Goal: Task Accomplishment & Management: Use online tool/utility

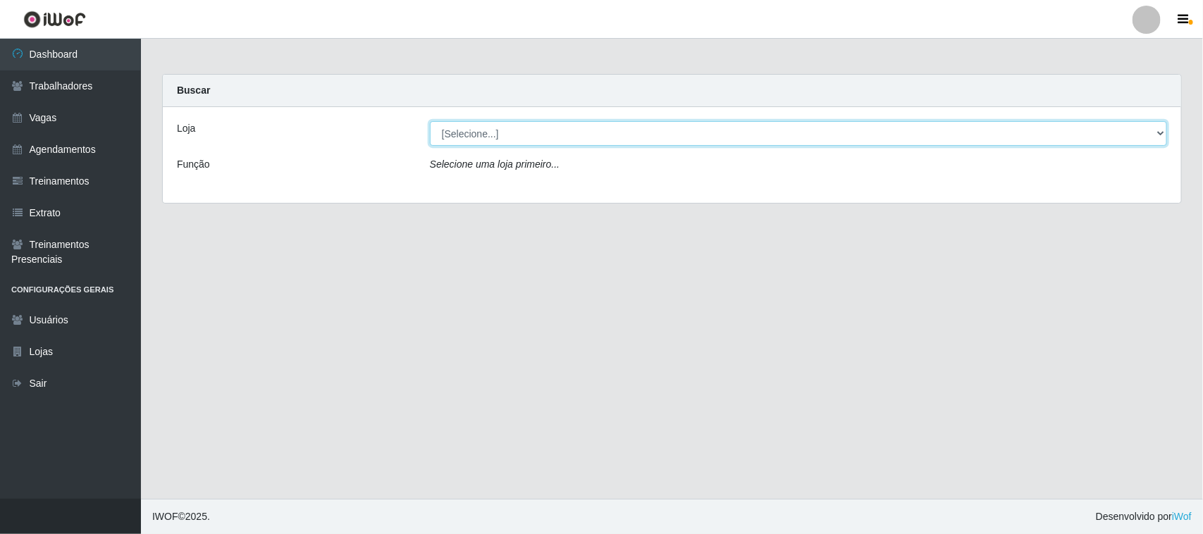
click at [1157, 128] on select "[Selecione...] Nova República - Pajuçara" at bounding box center [798, 133] width 737 height 25
drag, startPoint x: 1157, startPoint y: 128, endPoint x: 1150, endPoint y: 173, distance: 45.6
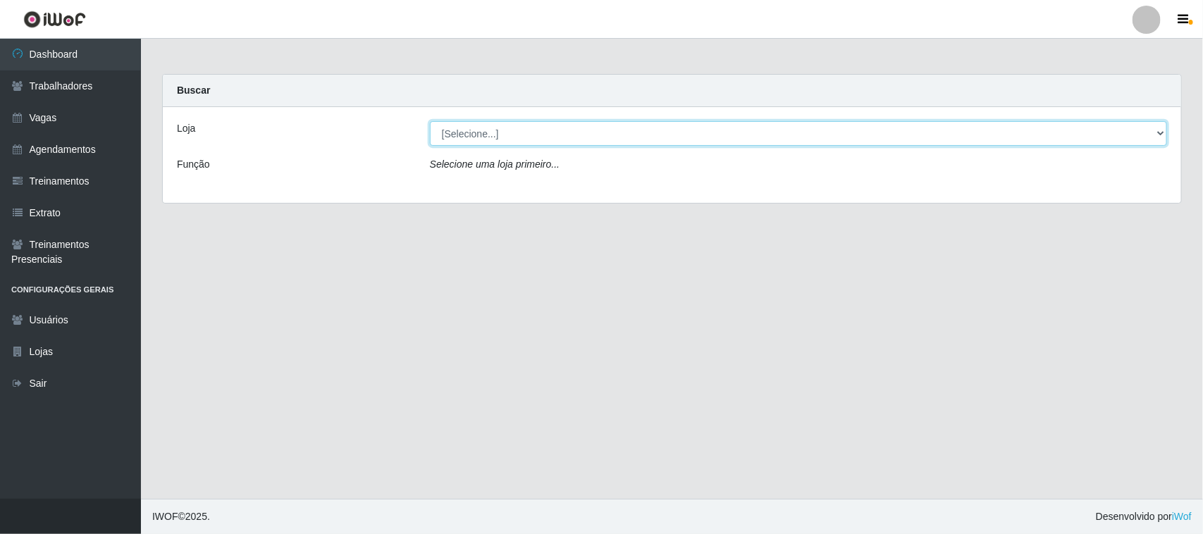
click at [1150, 173] on div "Loja [Selecione...] Nova República - Pajuçara Função Selecione uma loja primeir…" at bounding box center [672, 155] width 1018 height 96
select select "65"
click at [430, 121] on select "[Selecione...] Nova República - Pajuçara" at bounding box center [798, 133] width 737 height 25
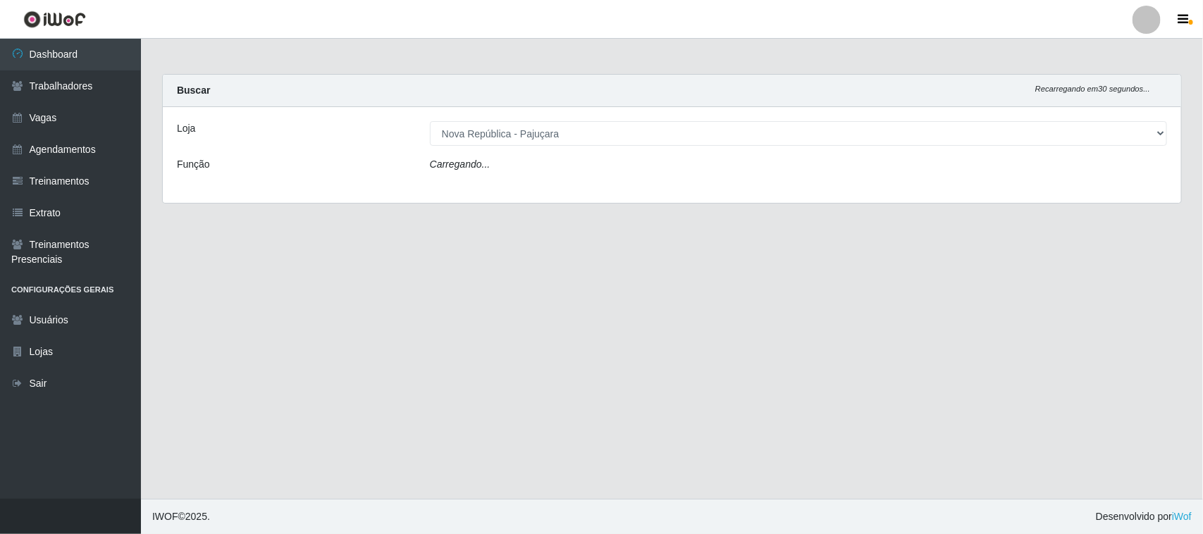
click at [1150, 173] on div "Carregando..." at bounding box center [798, 167] width 758 height 20
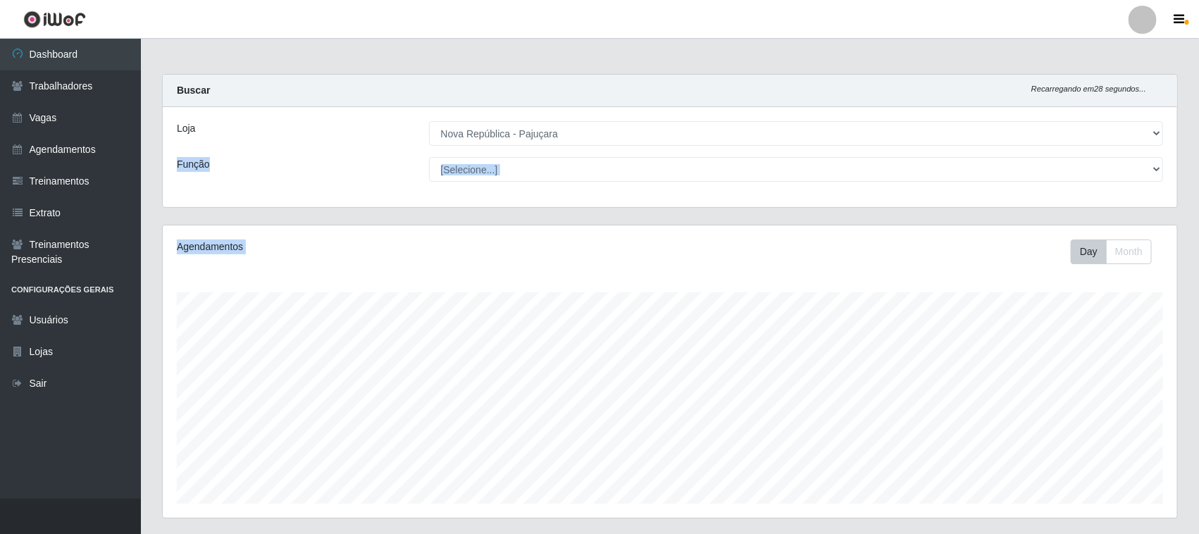
scroll to position [293, 1015]
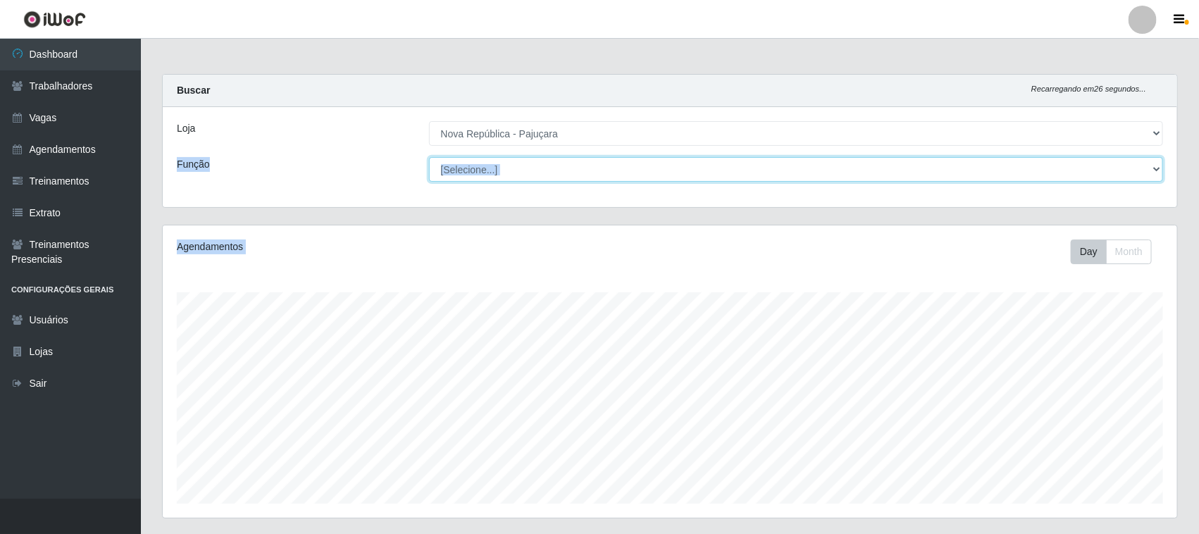
click at [1158, 166] on select "[Selecione...] Balconista Operador de Caixa Repositor" at bounding box center [796, 169] width 735 height 25
select select "22"
click at [429, 157] on select "[Selecione...] Balconista Operador de Caixa Repositor" at bounding box center [796, 169] width 735 height 25
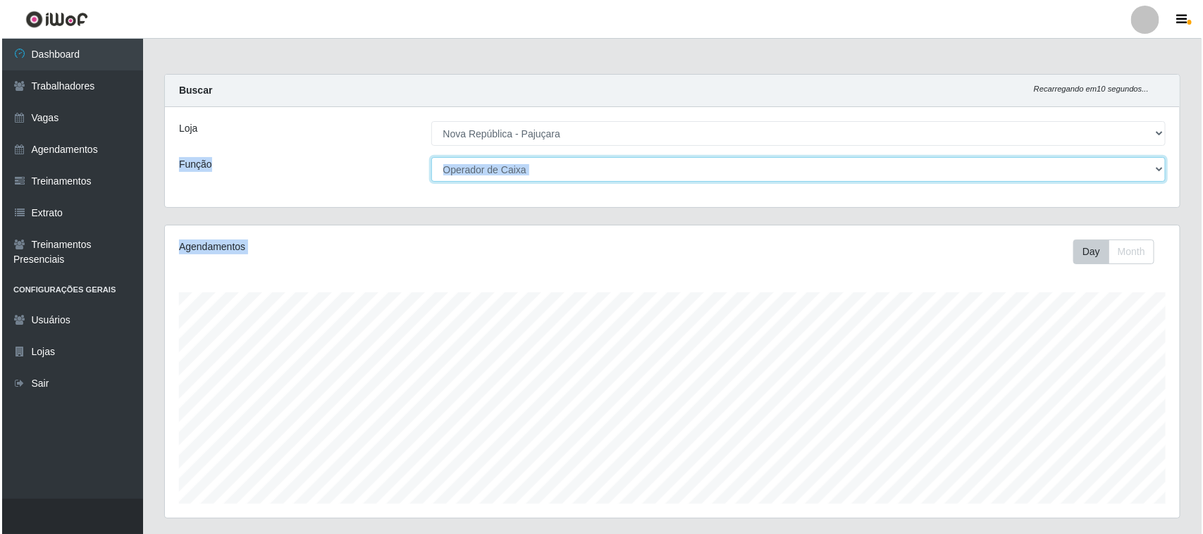
scroll to position [403, 0]
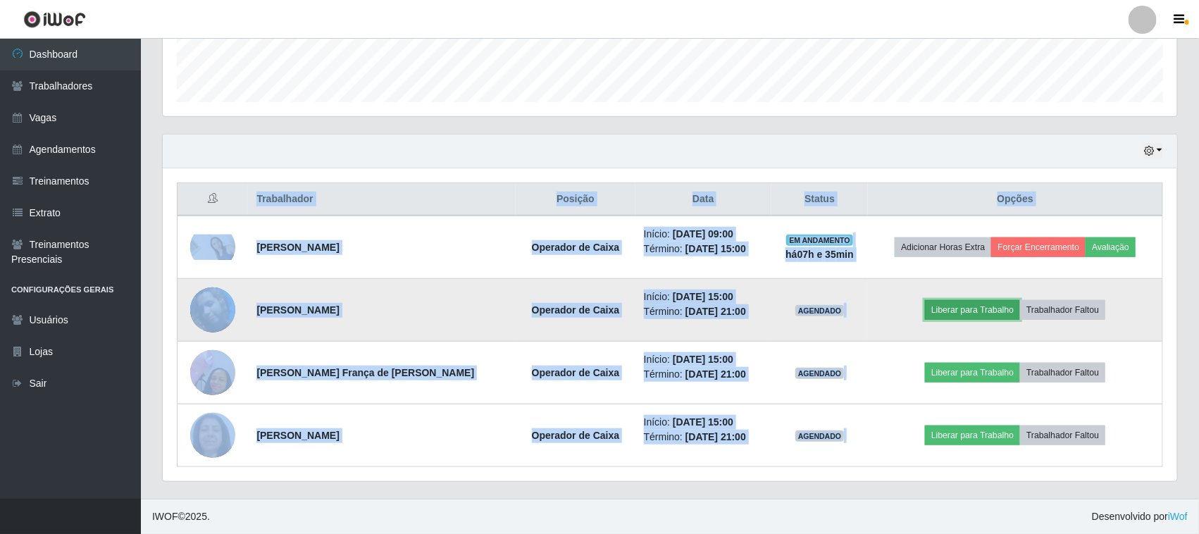
click at [987, 311] on button "Liberar para Trabalho" at bounding box center [972, 310] width 95 height 20
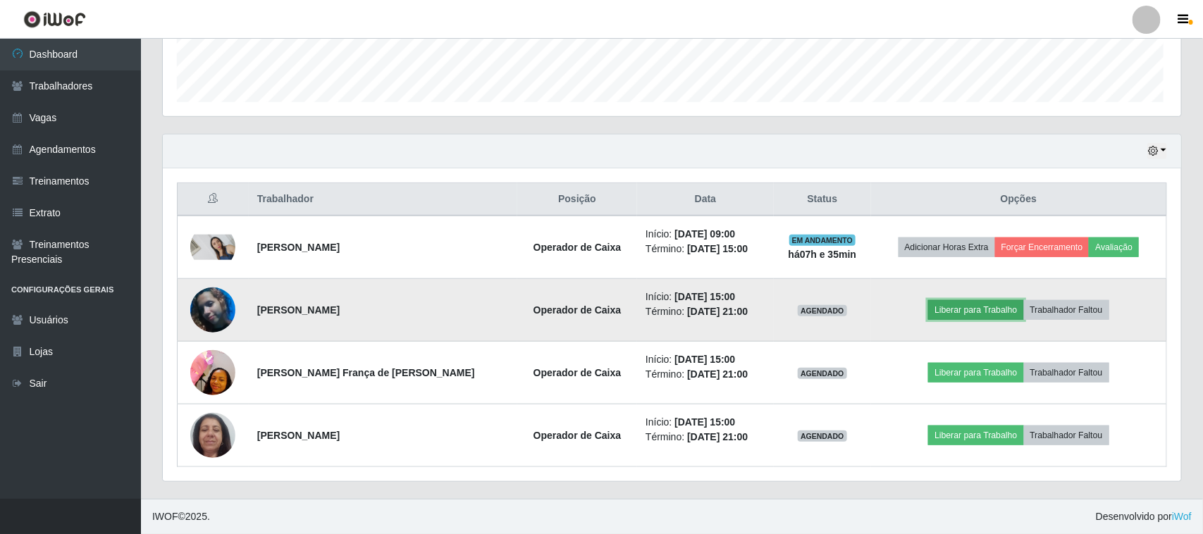
scroll to position [293, 1015]
click at [987, 311] on button "Liberar para Trabalho" at bounding box center [972, 310] width 95 height 20
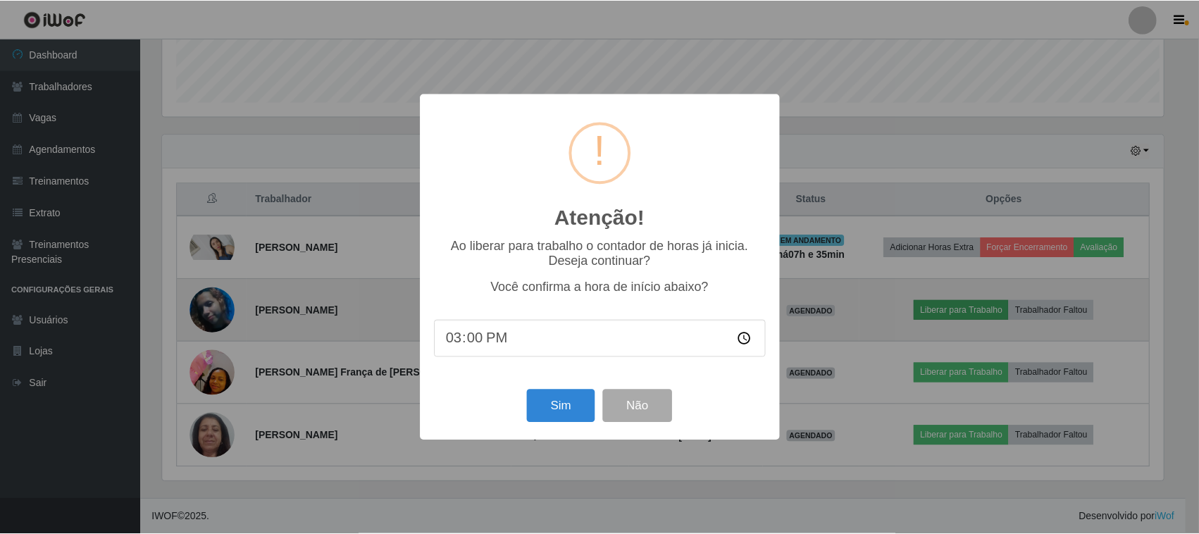
scroll to position [293, 1005]
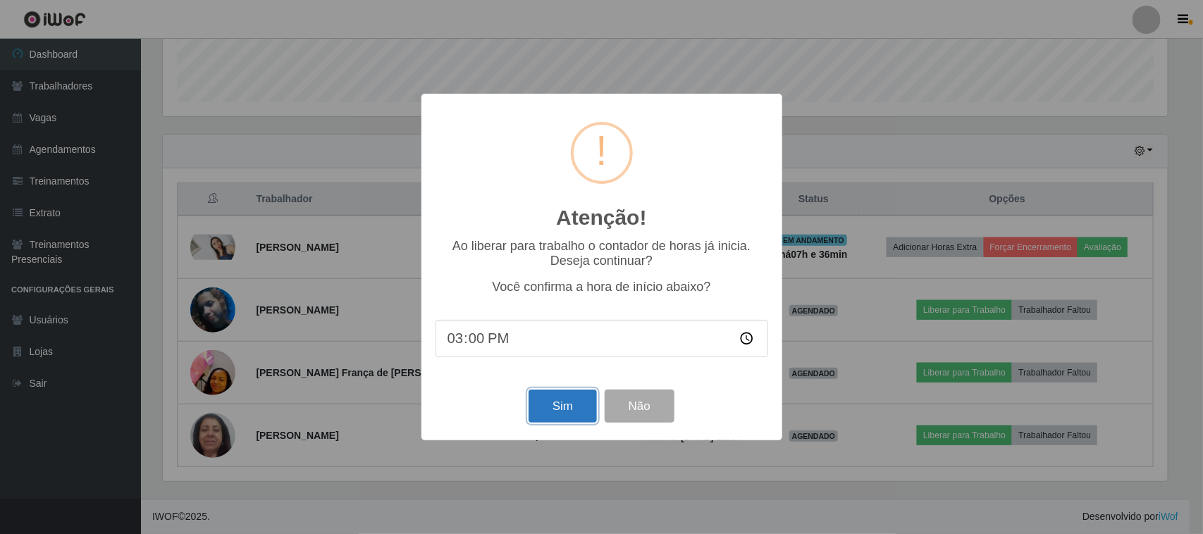
click at [558, 407] on button "Sim" at bounding box center [563, 406] width 68 height 33
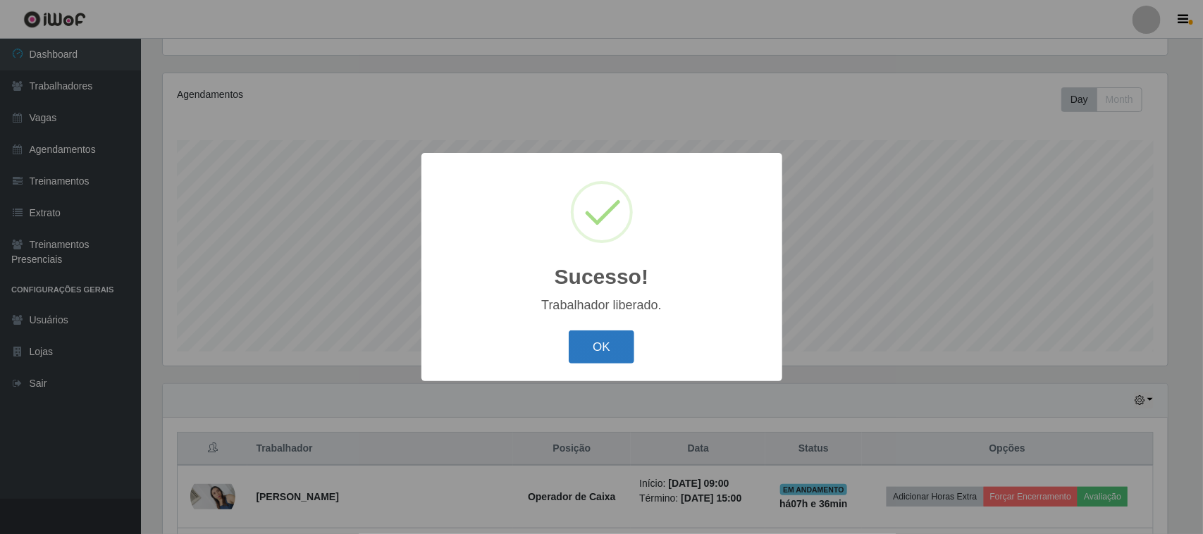
click at [618, 349] on button "OK" at bounding box center [602, 347] width 66 height 33
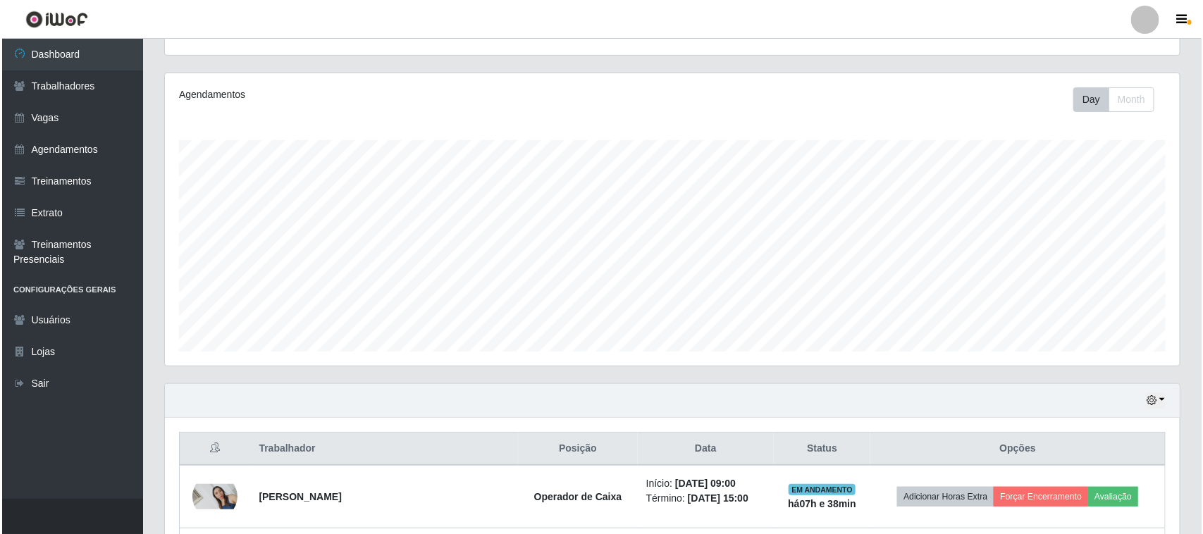
scroll to position [403, 0]
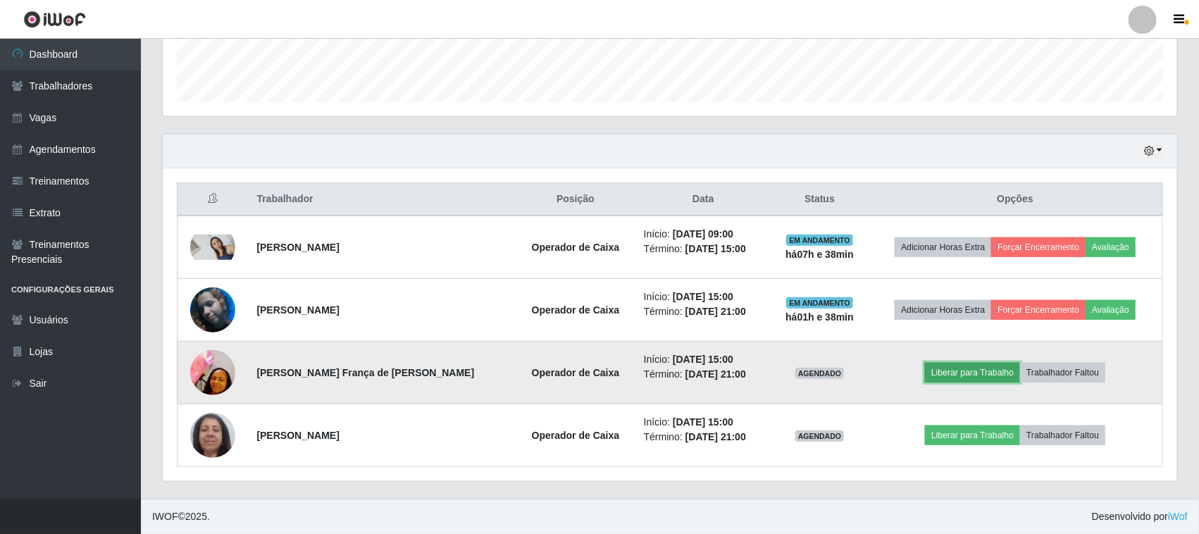
click at [952, 369] on button "Liberar para Trabalho" at bounding box center [972, 373] width 95 height 20
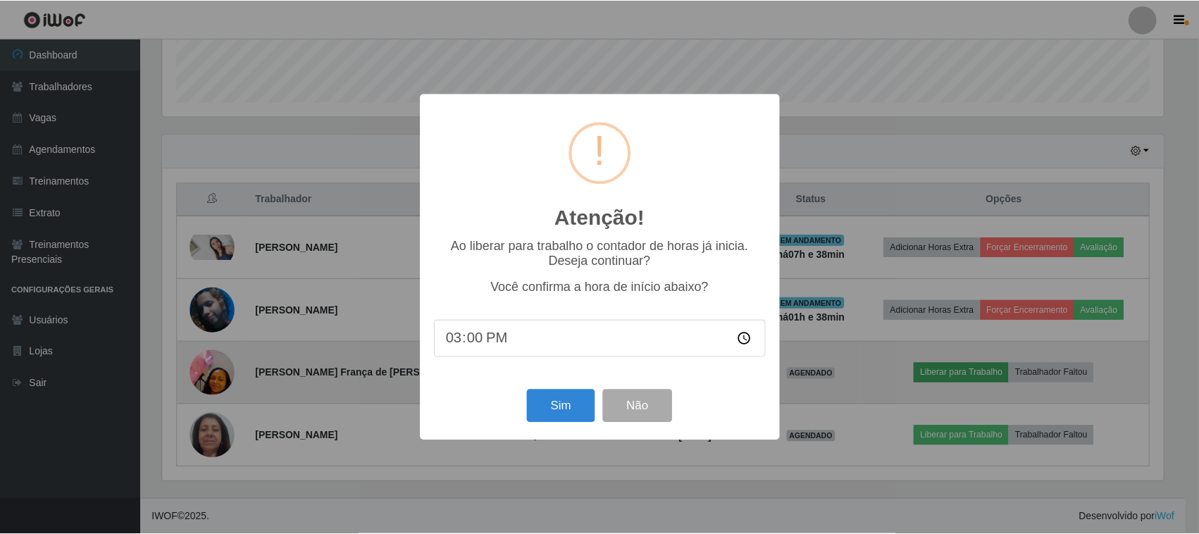
scroll to position [293, 1005]
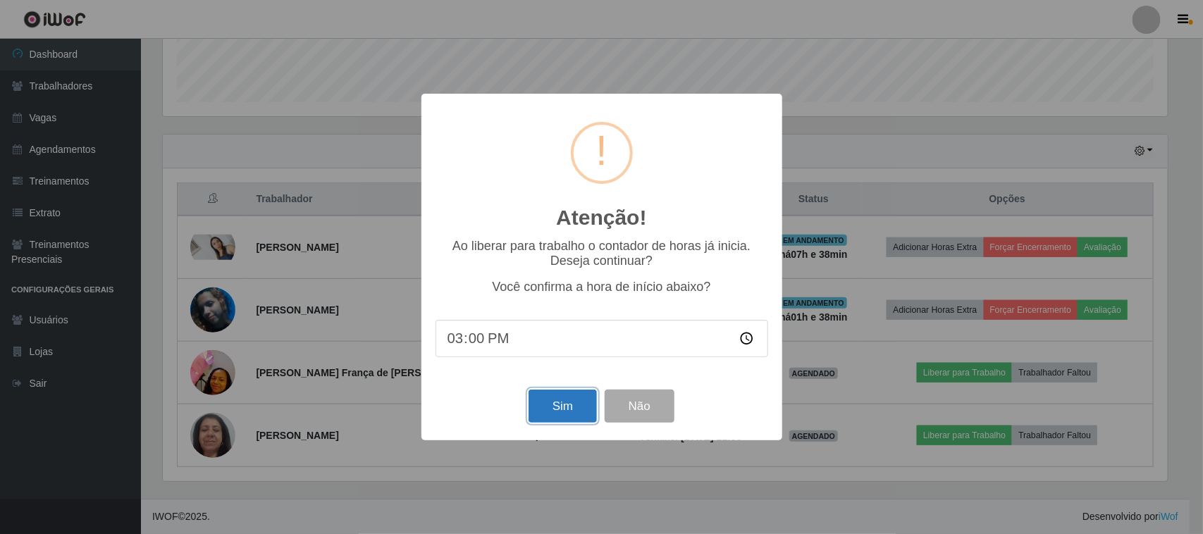
click at [555, 407] on button "Sim" at bounding box center [563, 406] width 68 height 33
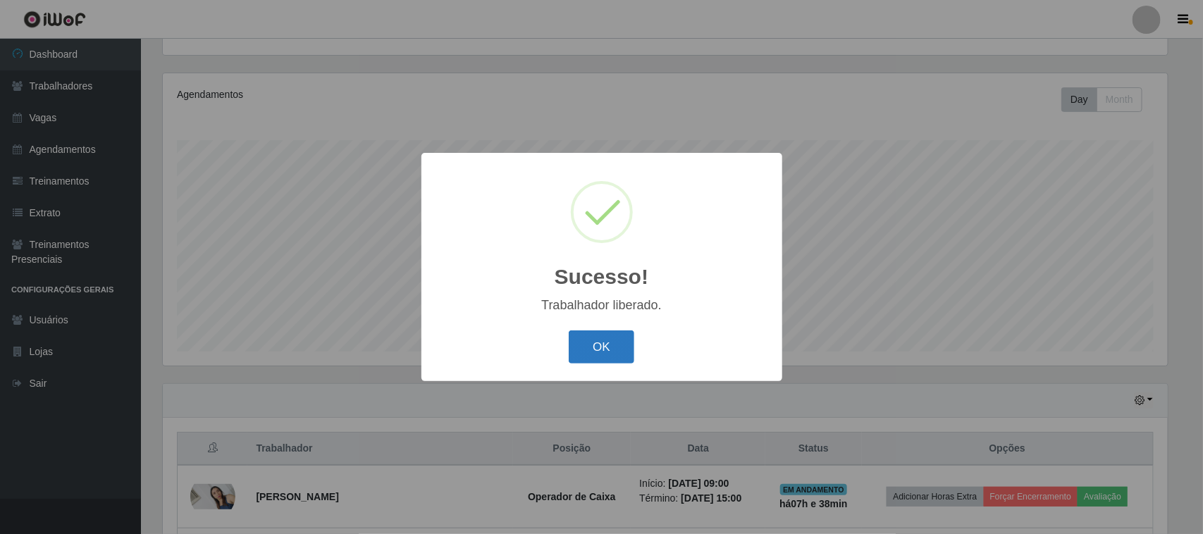
click at [591, 349] on button "OK" at bounding box center [602, 347] width 66 height 33
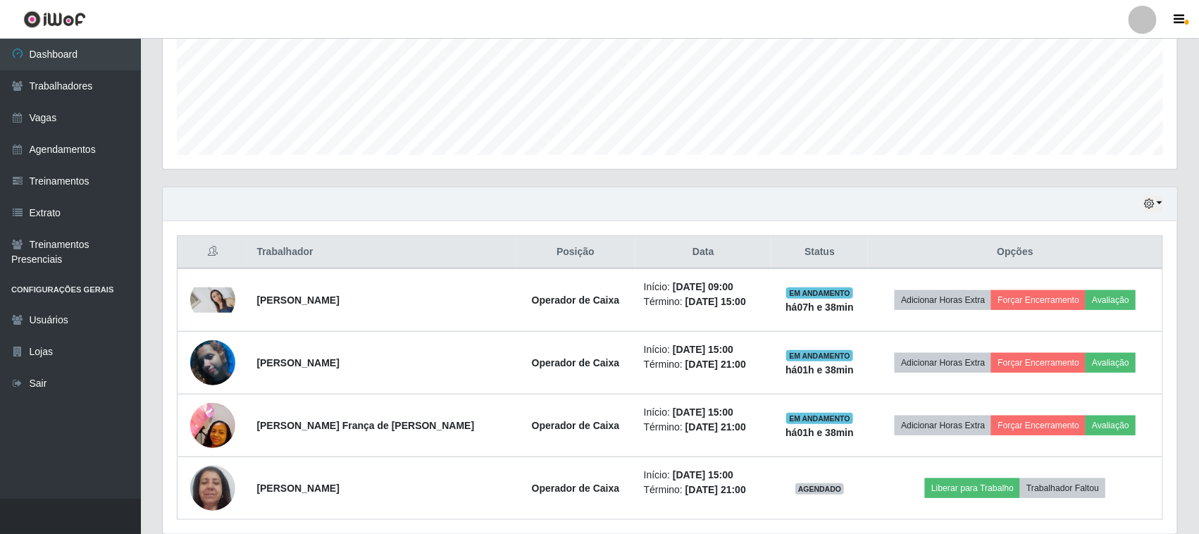
scroll to position [403, 0]
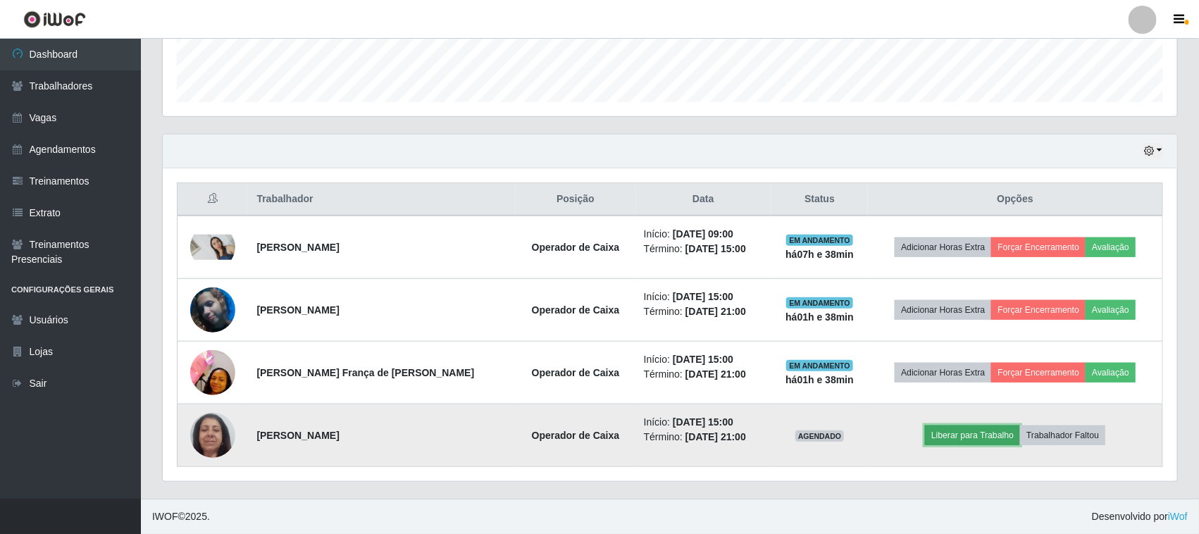
click at [949, 436] on button "Liberar para Trabalho" at bounding box center [972, 436] width 95 height 20
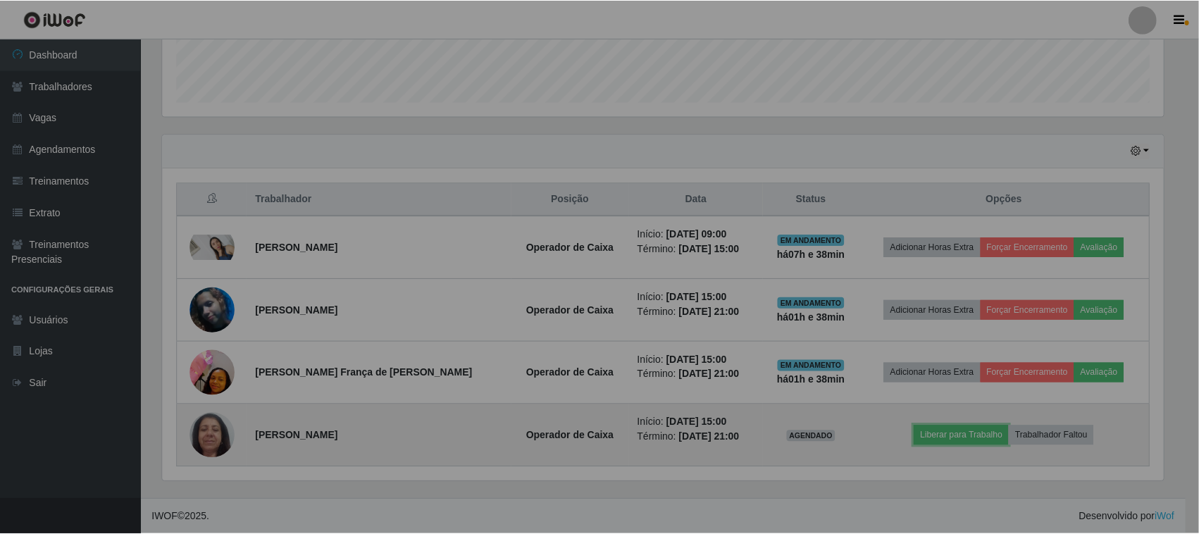
scroll to position [293, 1015]
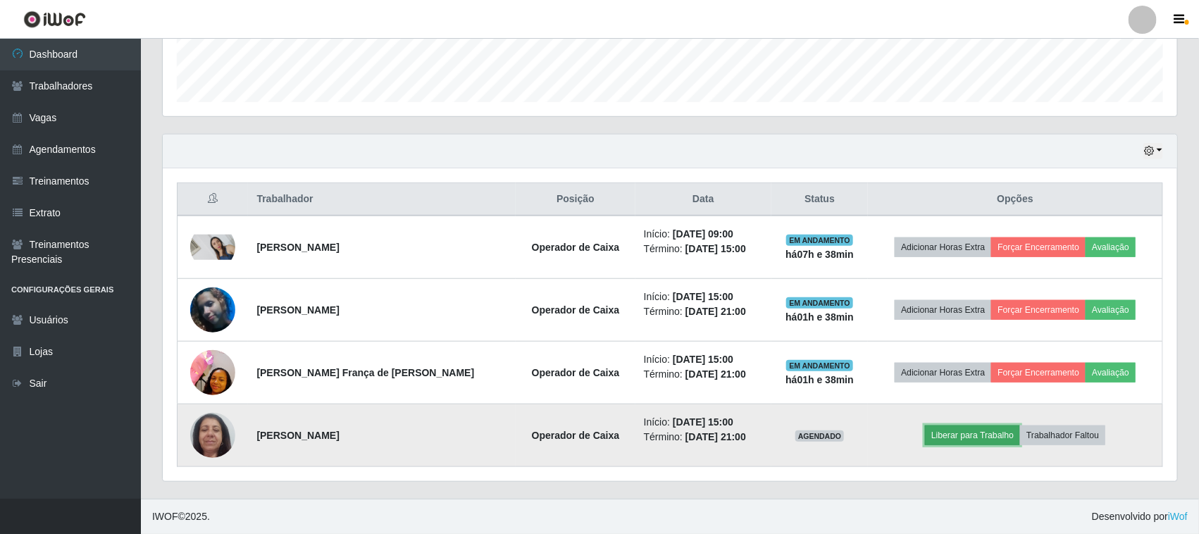
click at [971, 437] on button "Liberar para Trabalho" at bounding box center [972, 436] width 95 height 20
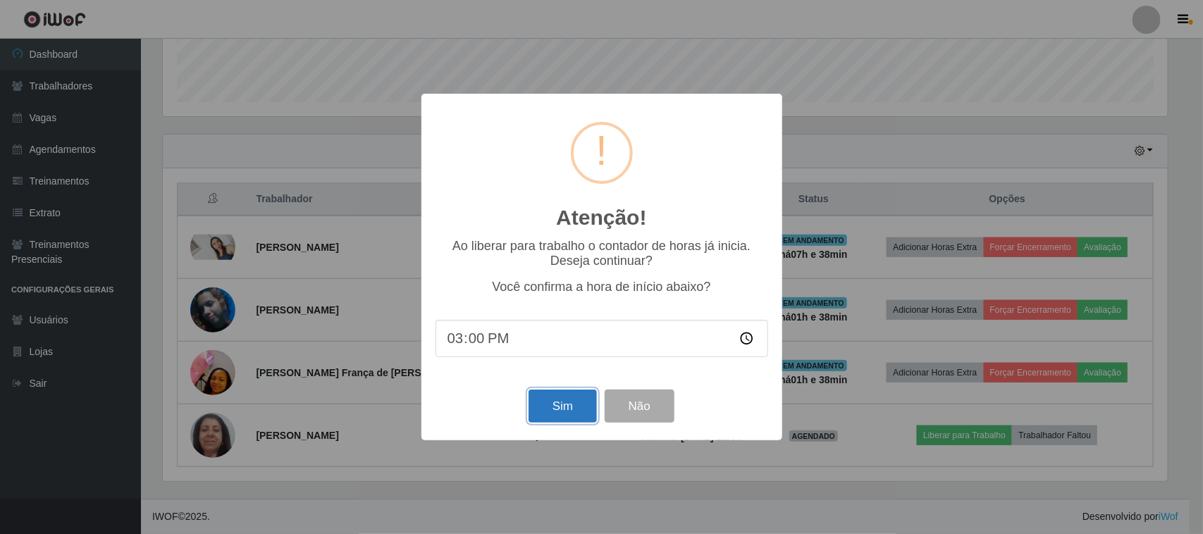
click at [557, 400] on button "Sim" at bounding box center [563, 406] width 68 height 33
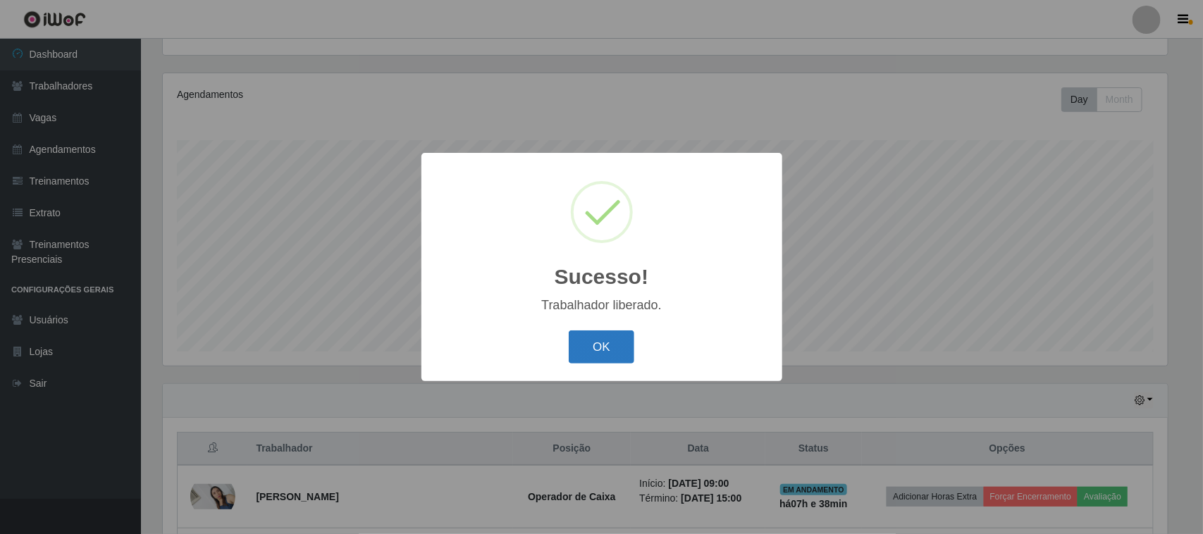
click at [588, 346] on button "OK" at bounding box center [602, 347] width 66 height 33
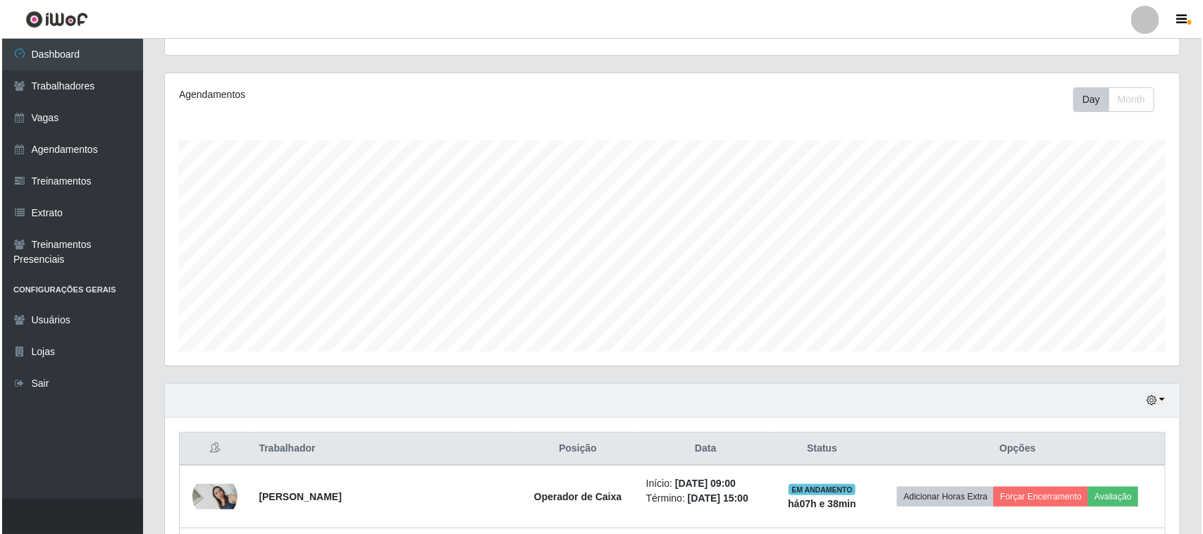
scroll to position [403, 0]
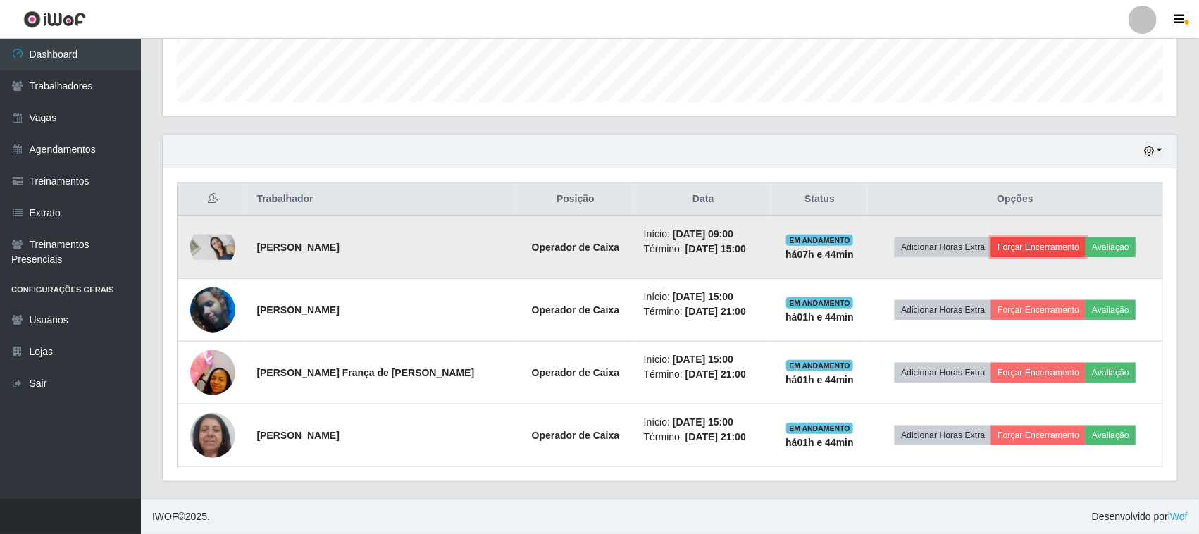
click at [1032, 243] on button "Forçar Encerramento" at bounding box center [1039, 247] width 94 height 20
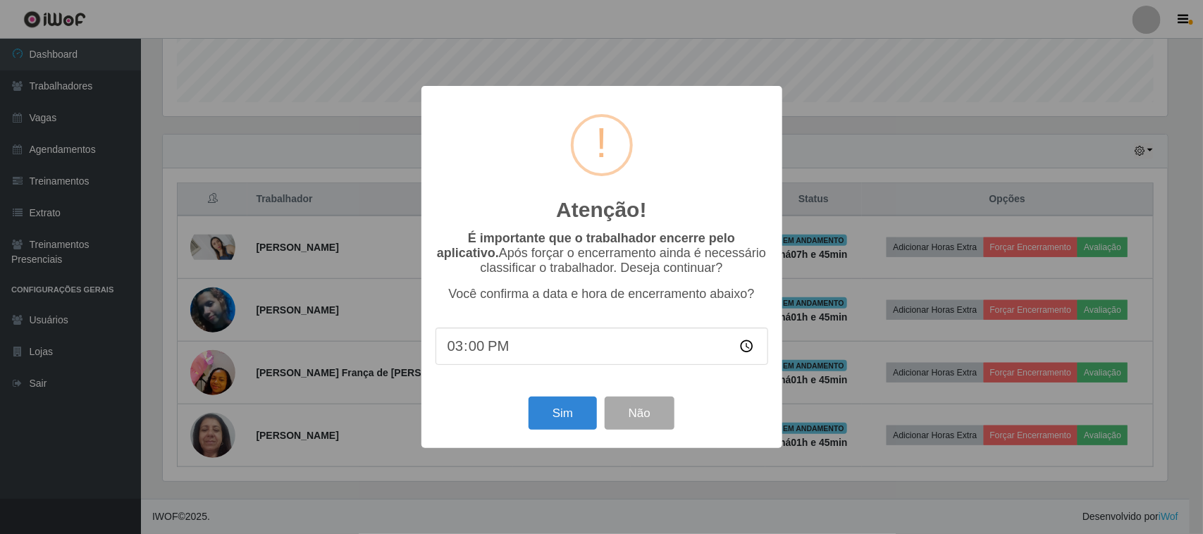
click at [934, 181] on div "Atenção! × É importante que o trabalhador encerre pelo aplicativo. Após forçar …" at bounding box center [601, 267] width 1203 height 534
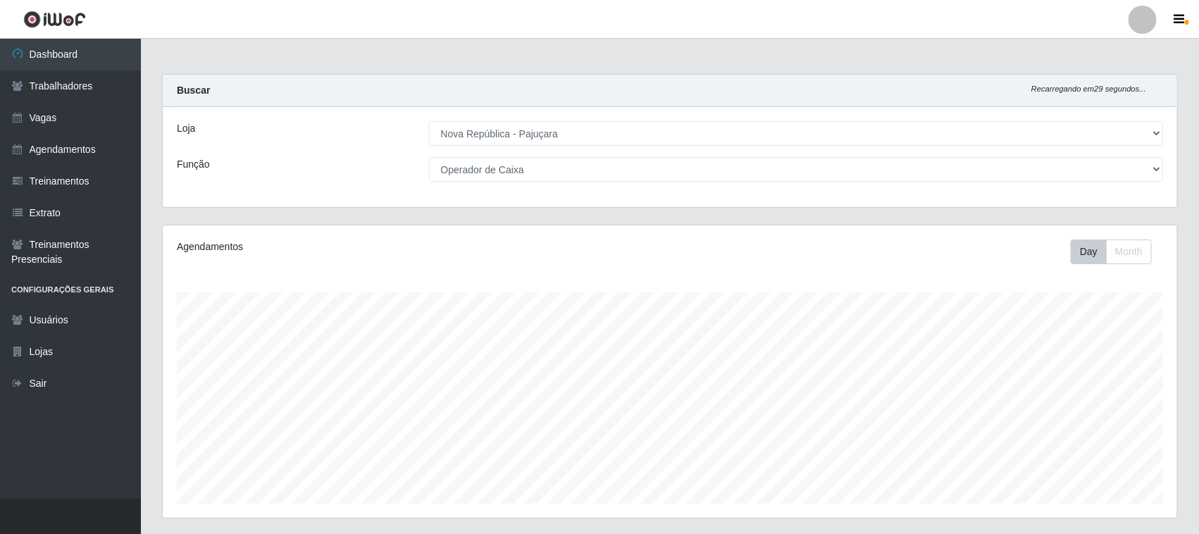
scroll to position [264, 0]
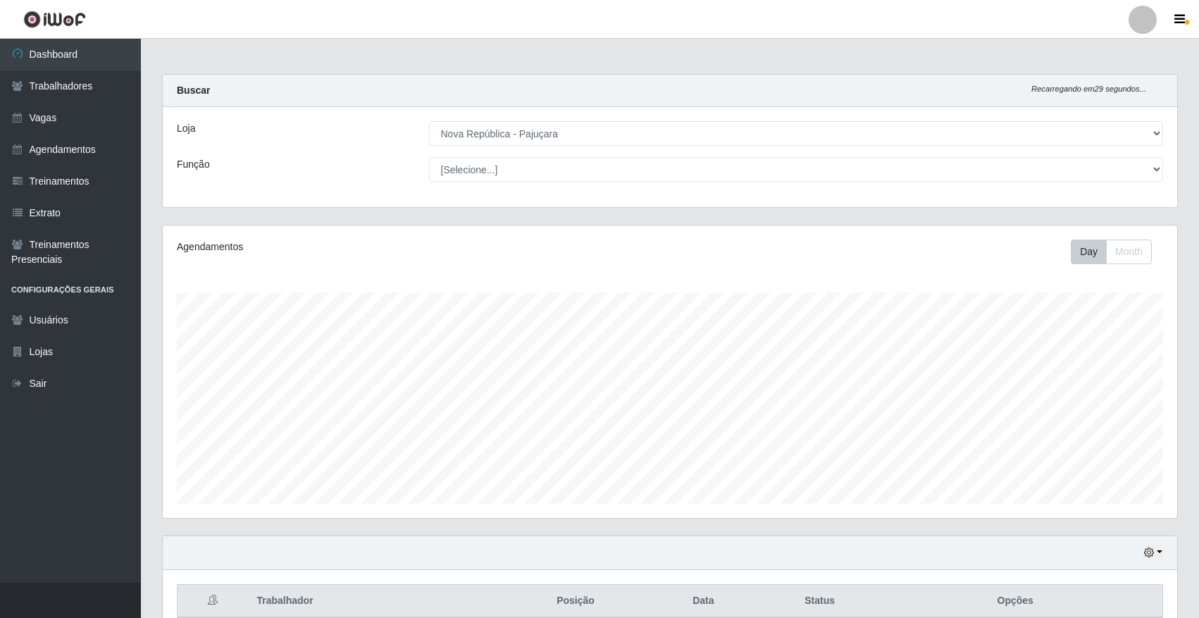
select select "65"
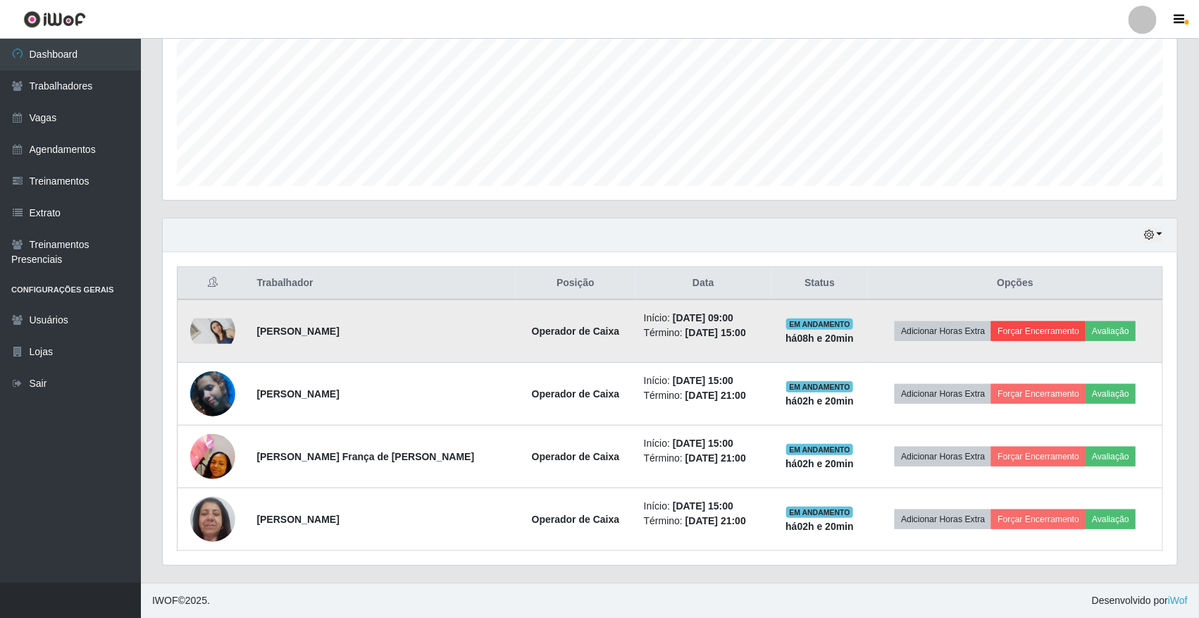
scroll to position [293, 1015]
click at [1009, 328] on button "Forçar Encerramento" at bounding box center [1039, 331] width 94 height 20
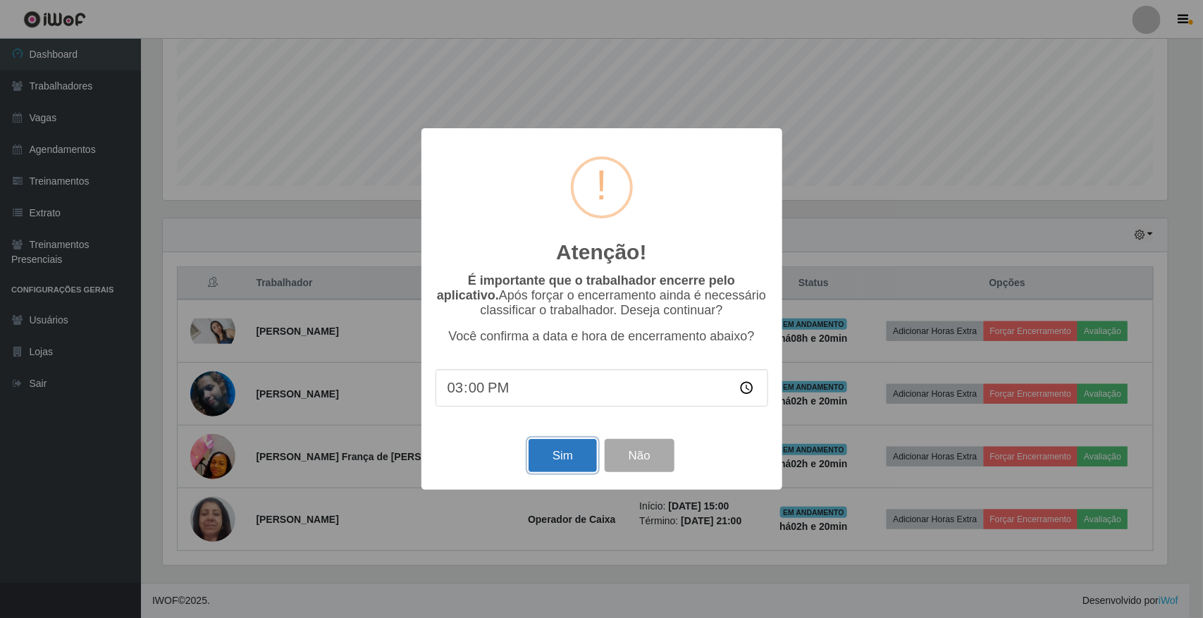
click at [557, 449] on button "Sim" at bounding box center [563, 455] width 68 height 33
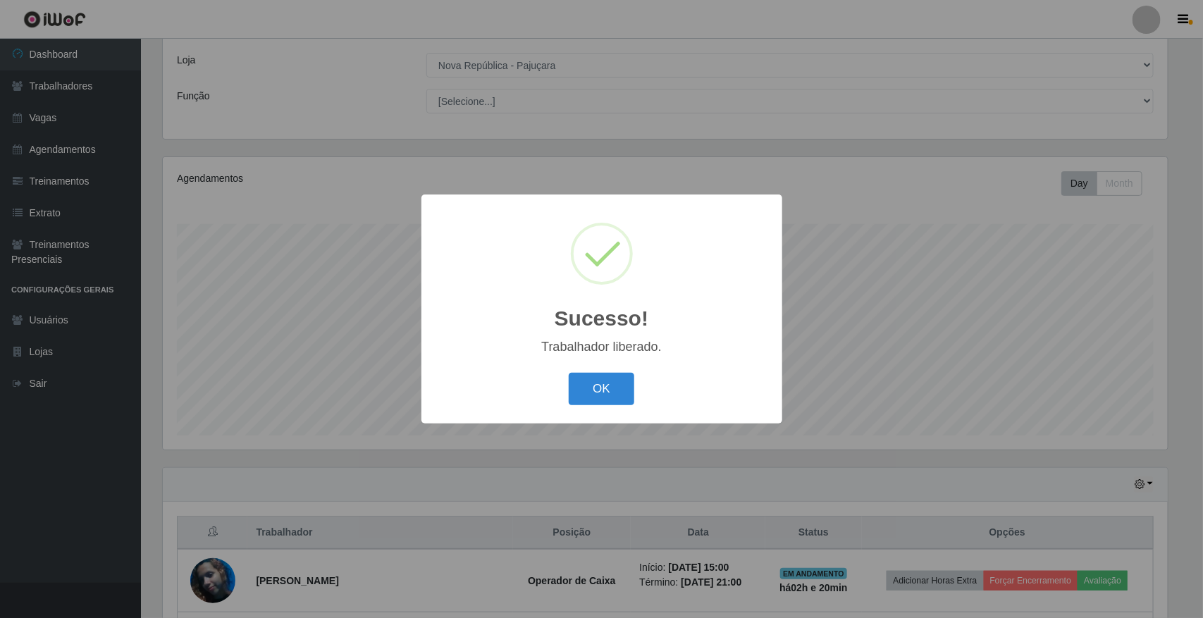
click at [593, 409] on div "OK Cancel" at bounding box center [602, 389] width 333 height 40
click at [604, 397] on button "OK" at bounding box center [602, 389] width 66 height 33
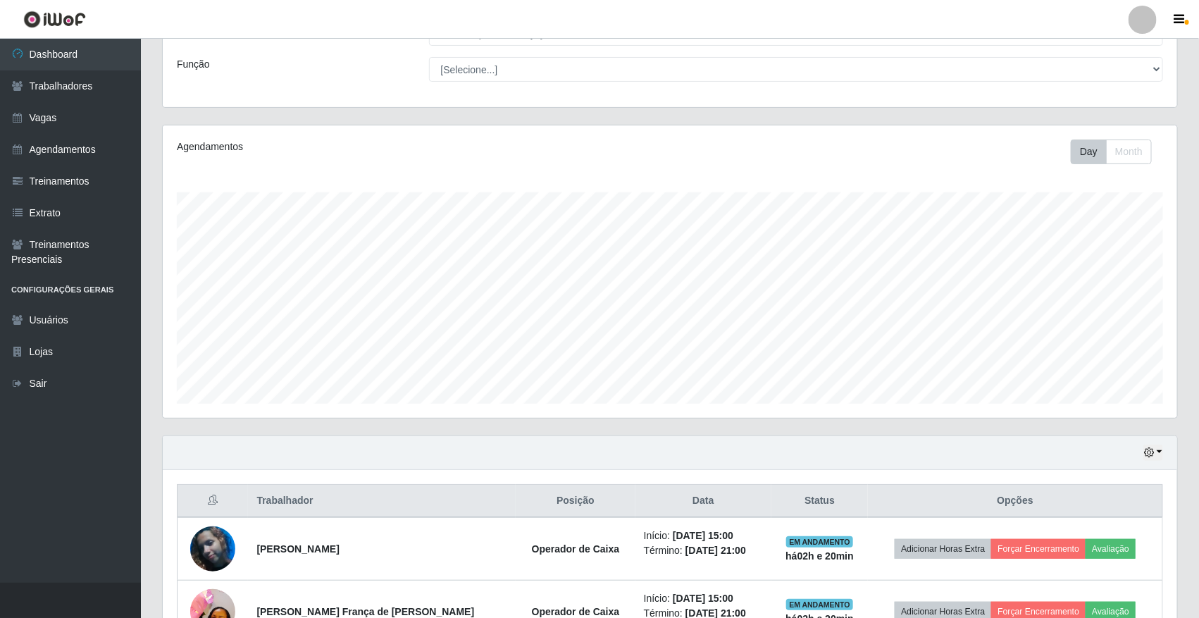
scroll to position [68, 0]
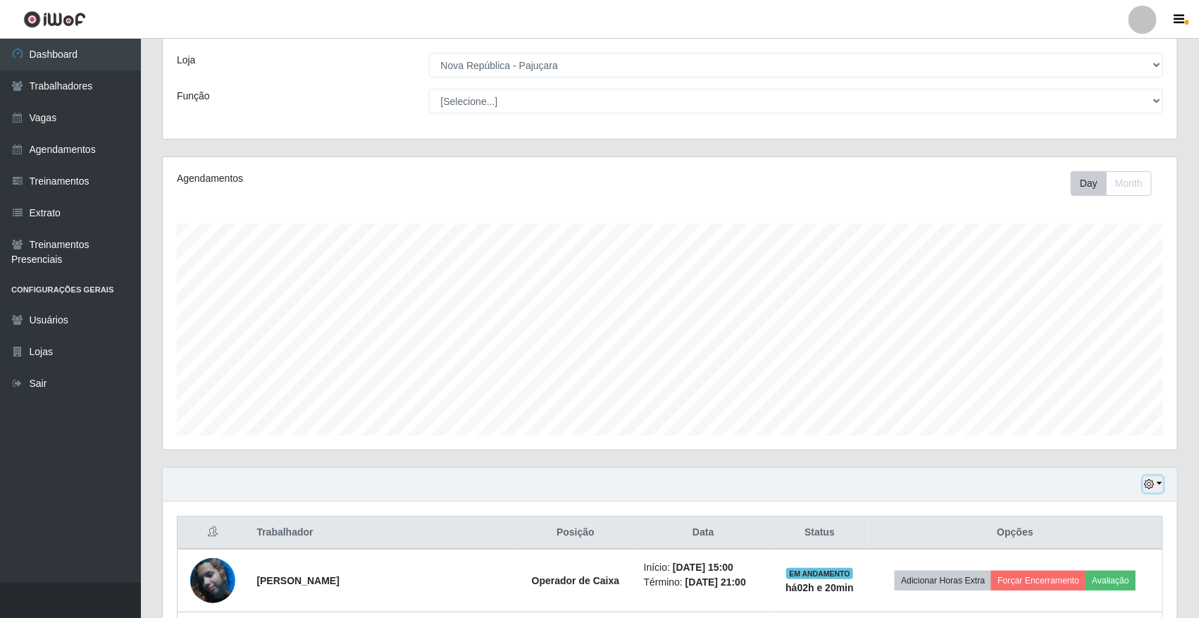
click at [1149, 483] on icon "button" at bounding box center [1149, 484] width 10 height 10
click at [1096, 378] on button "1 dia" at bounding box center [1106, 372] width 111 height 30
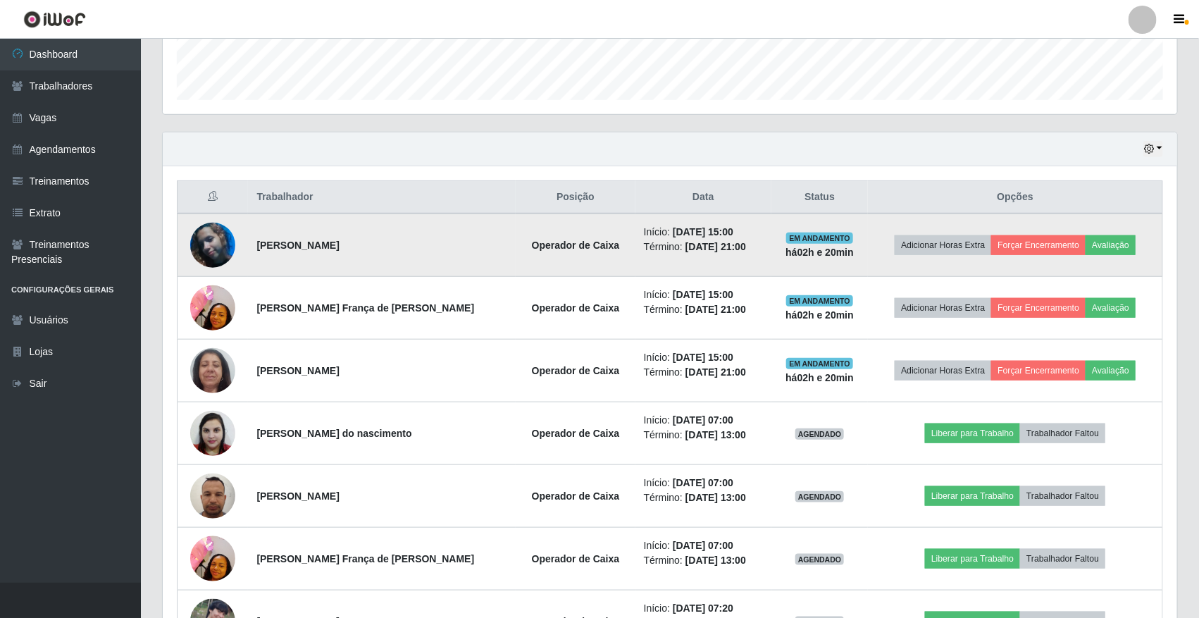
scroll to position [395, 0]
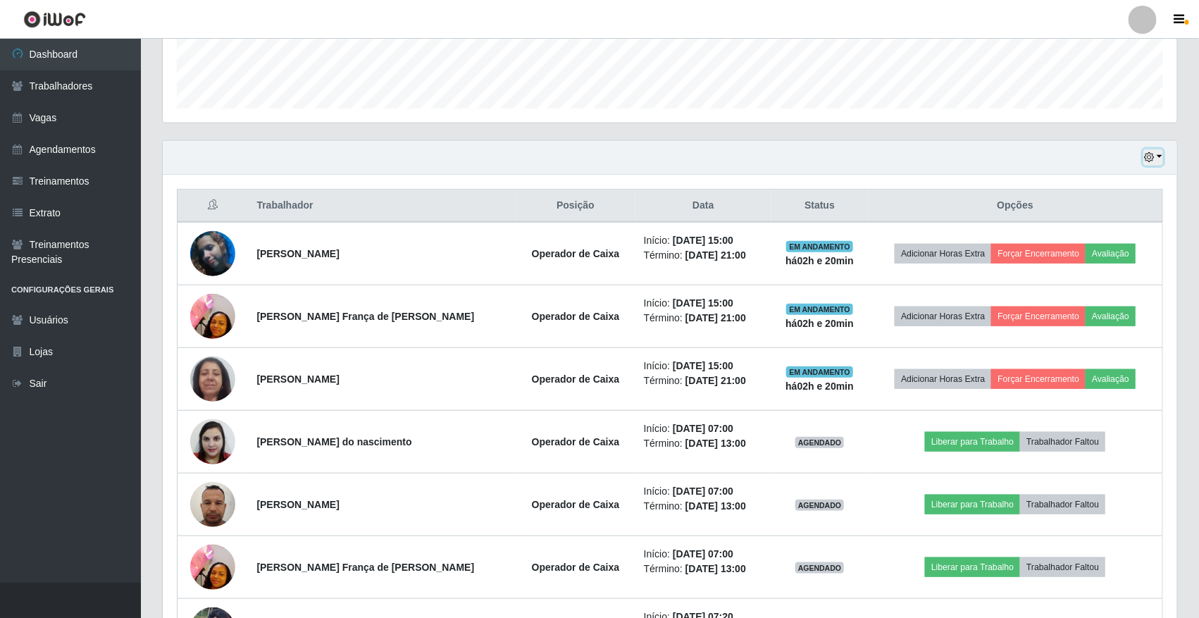
click at [1146, 162] on icon "button" at bounding box center [1149, 157] width 10 height 10
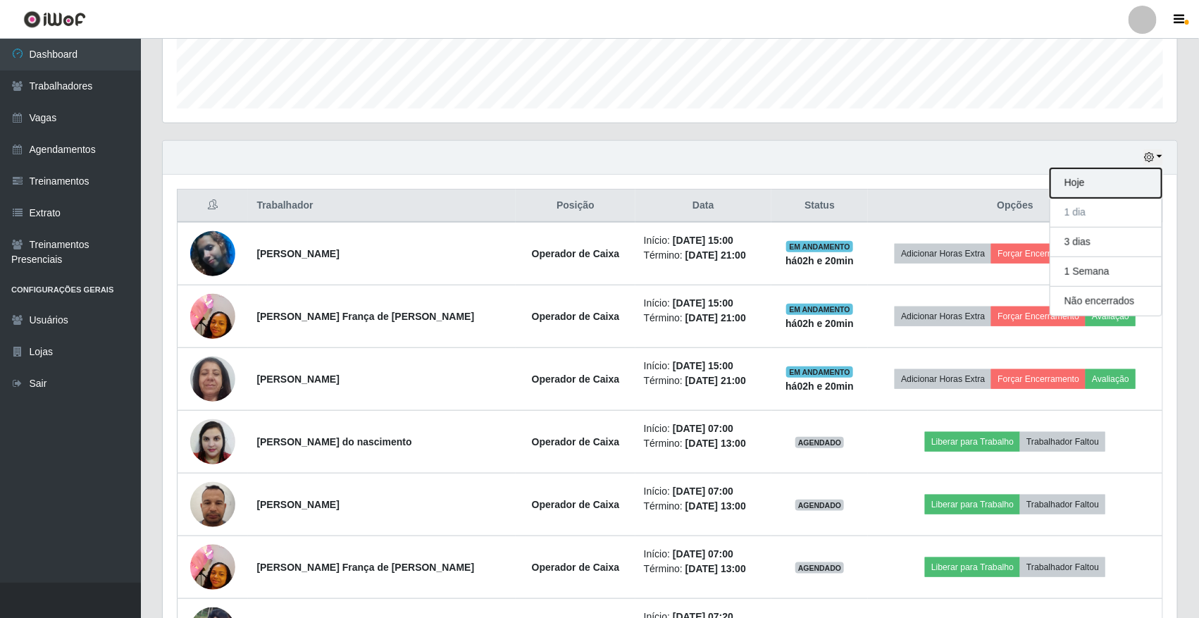
click at [1094, 185] on button "Hoje" at bounding box center [1106, 183] width 111 height 30
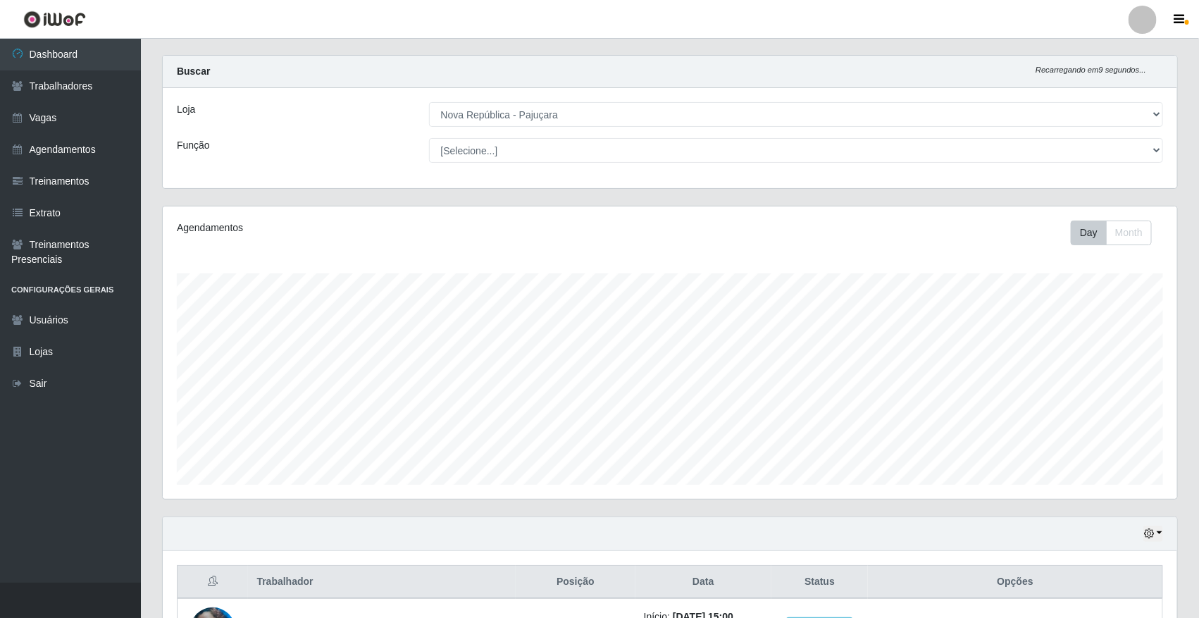
scroll to position [0, 0]
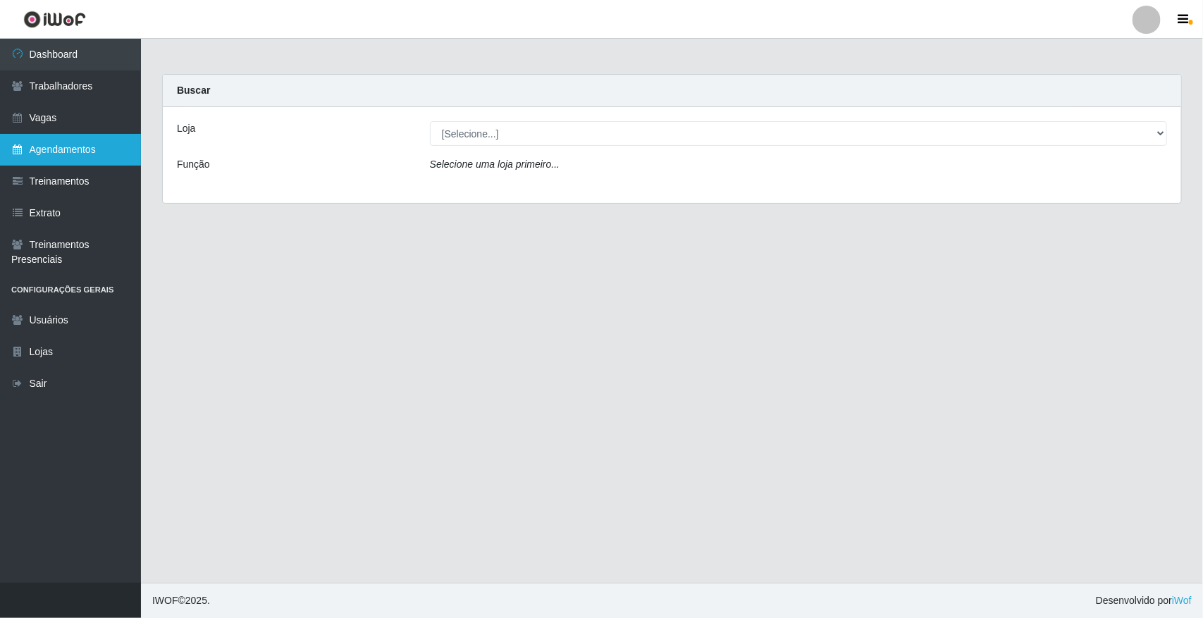
click at [64, 139] on link "Agendamentos" at bounding box center [70, 150] width 141 height 32
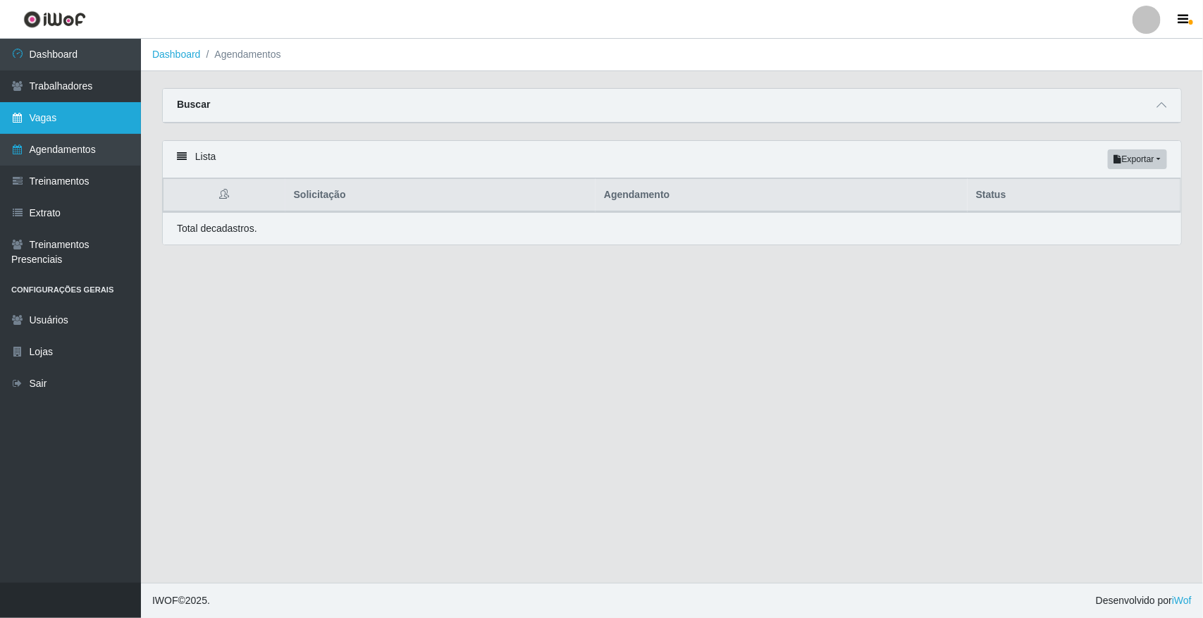
click at [97, 110] on link "Vagas" at bounding box center [70, 118] width 141 height 32
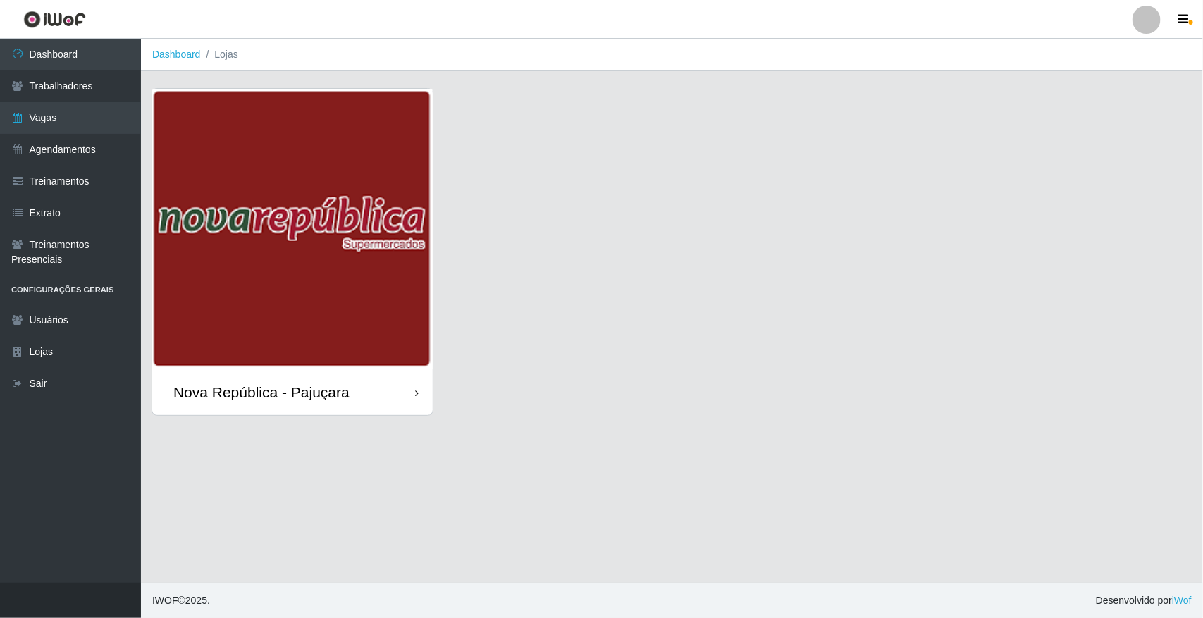
click at [292, 323] on img at bounding box center [292, 229] width 280 height 280
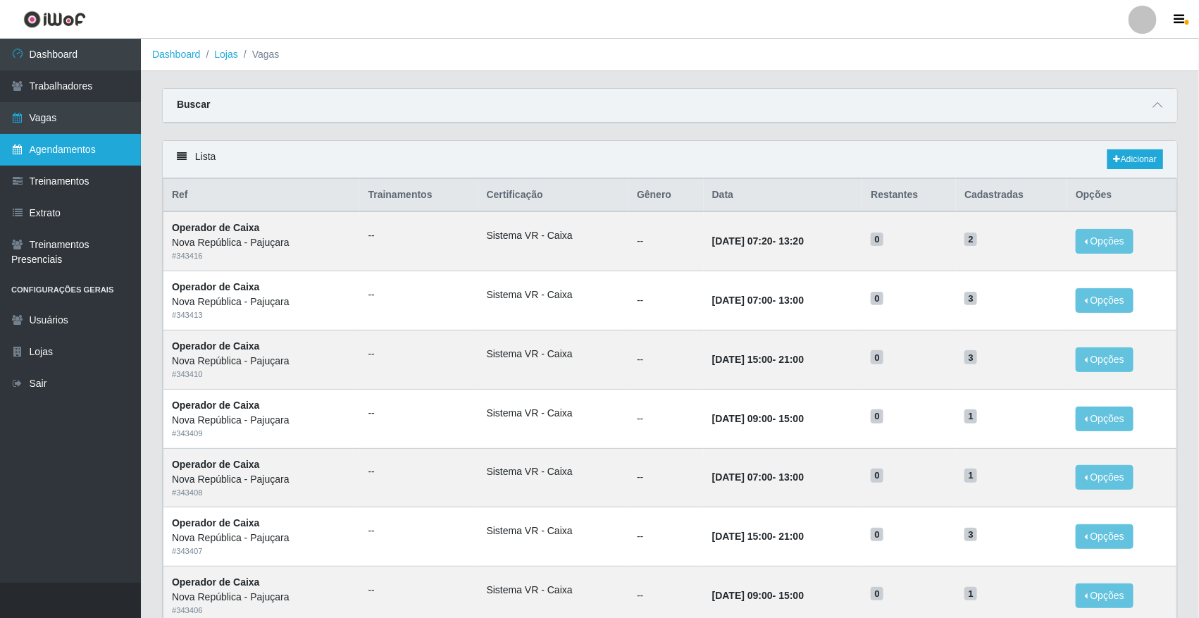
click at [111, 145] on link "Agendamentos" at bounding box center [70, 150] width 141 height 32
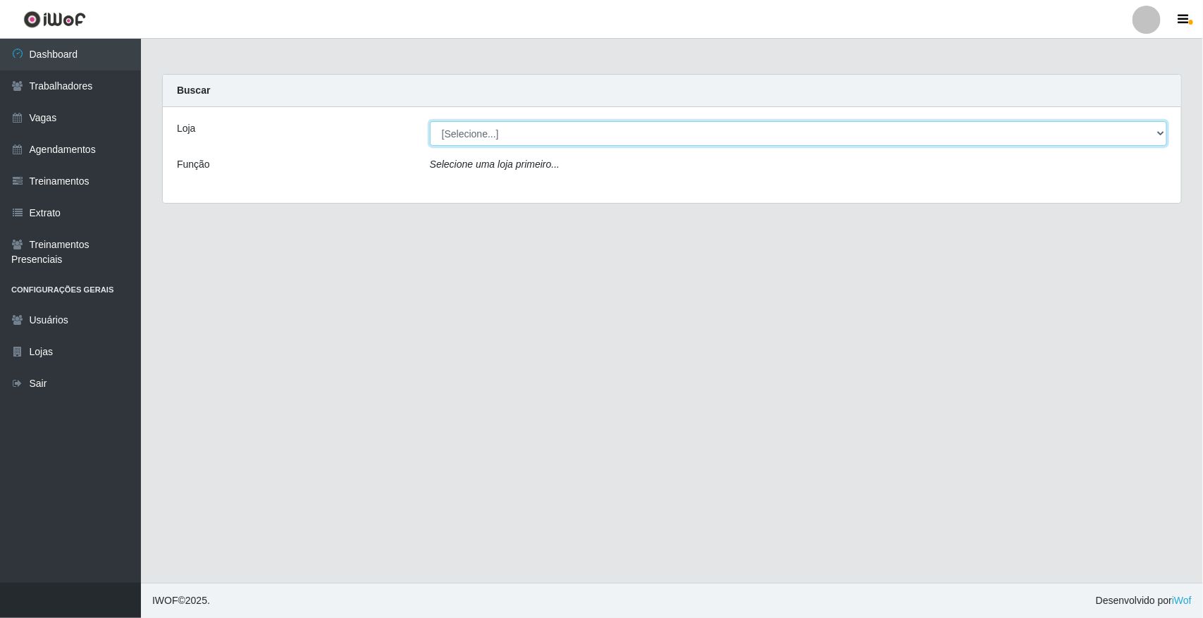
click at [671, 132] on select "[Selecione...] Nova República - Pajuçara" at bounding box center [798, 133] width 737 height 25
select select "65"
click at [430, 121] on select "[Selecione...] Nova República - Pajuçara" at bounding box center [798, 133] width 737 height 25
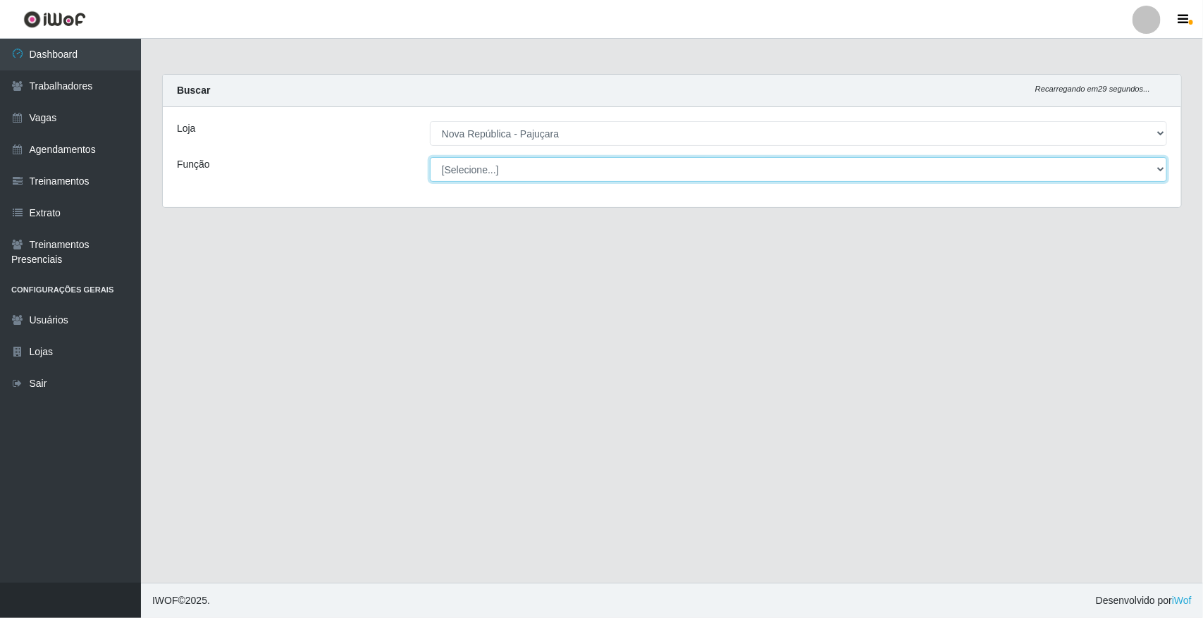
click at [681, 166] on select "[Selecione...] Balconista Operador de Caixa Repositor" at bounding box center [798, 169] width 737 height 25
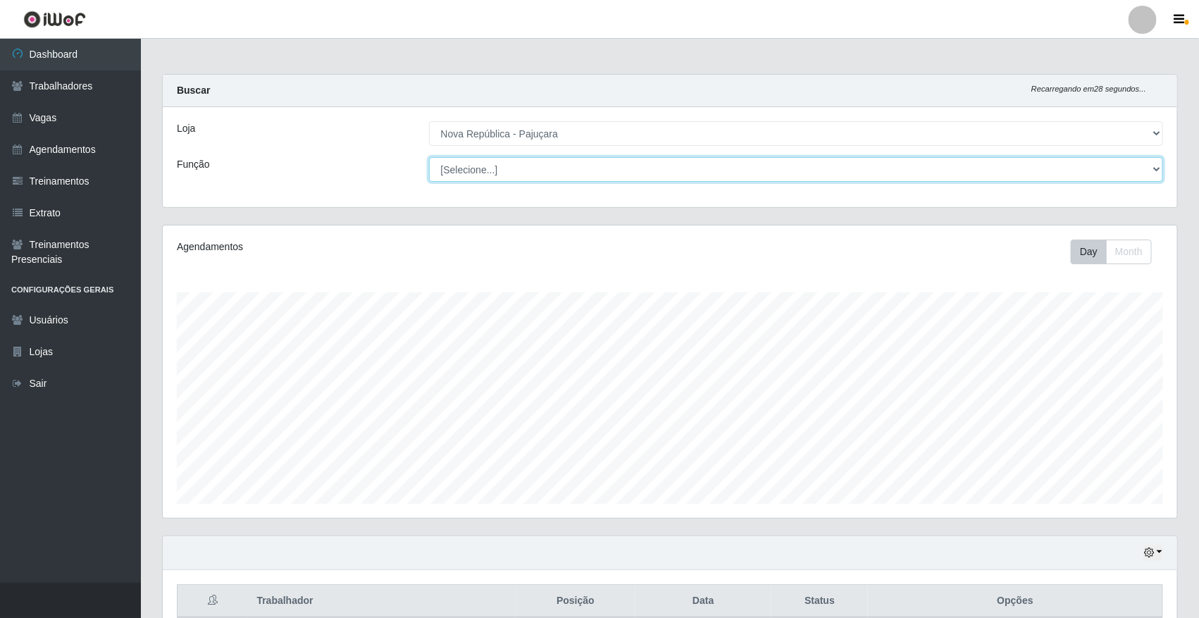
scroll to position [293, 1015]
select select "22"
click at [429, 157] on select "[Selecione...] Balconista Operador de Caixa Repositor" at bounding box center [796, 169] width 735 height 25
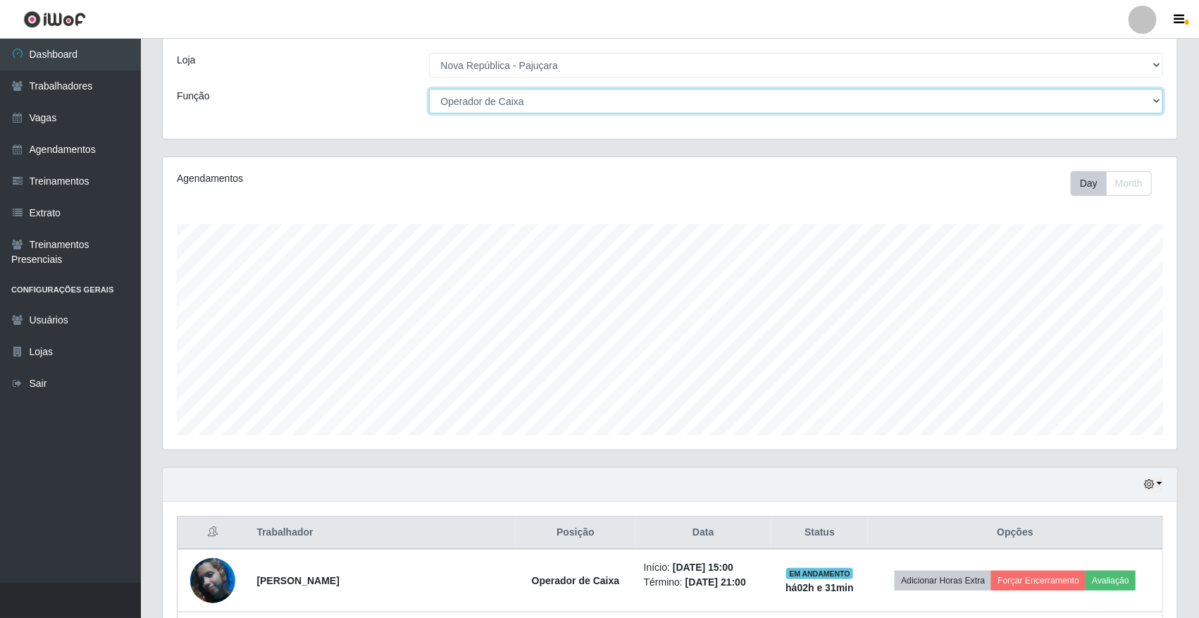
scroll to position [257, 0]
